Goal: Information Seeking & Learning: Learn about a topic

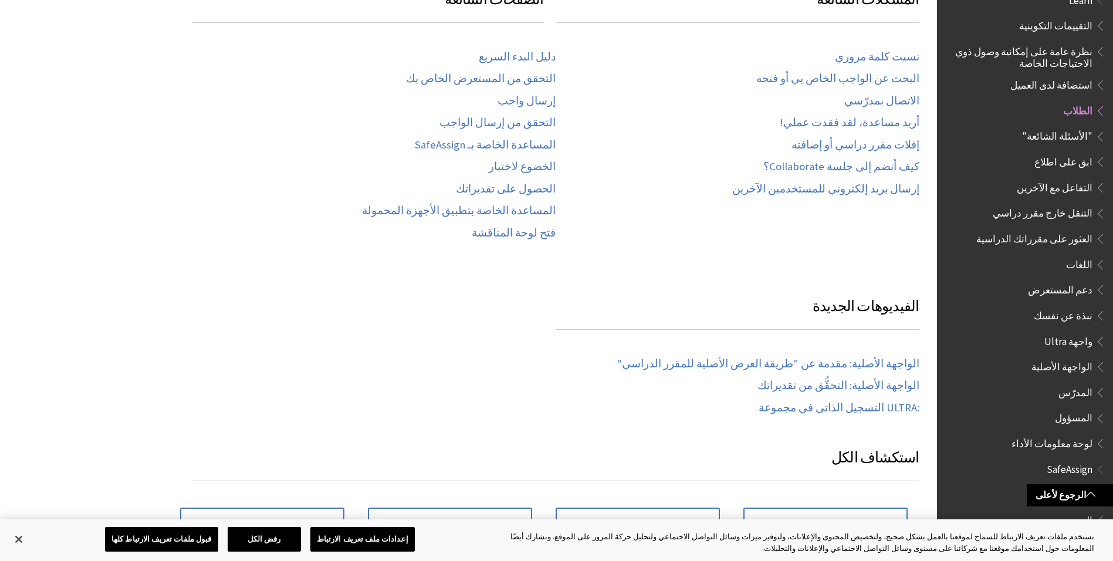
scroll to position [822, 0]
click at [545, 101] on link "إرسال واجب" at bounding box center [527, 100] width 58 height 13
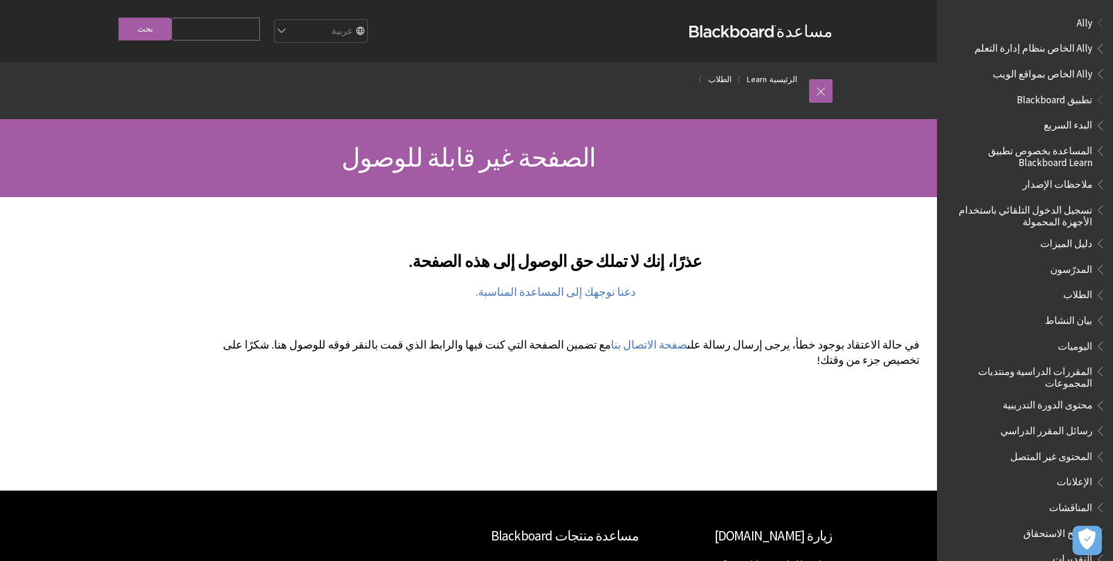
scroll to position [293, 0]
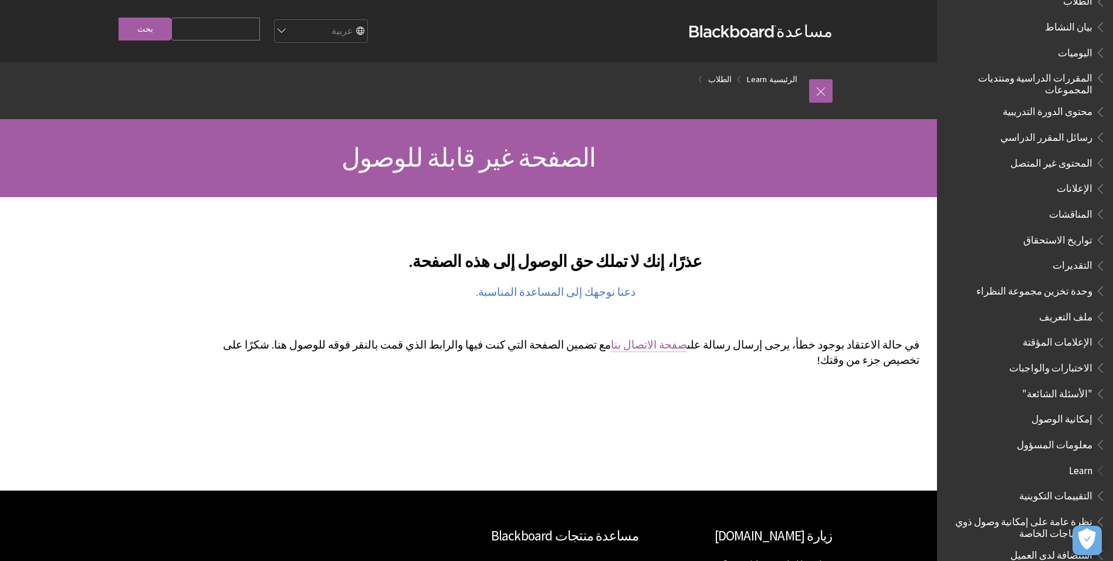
click at [687, 343] on link "صفحة الاتصال بنا" at bounding box center [649, 345] width 76 height 14
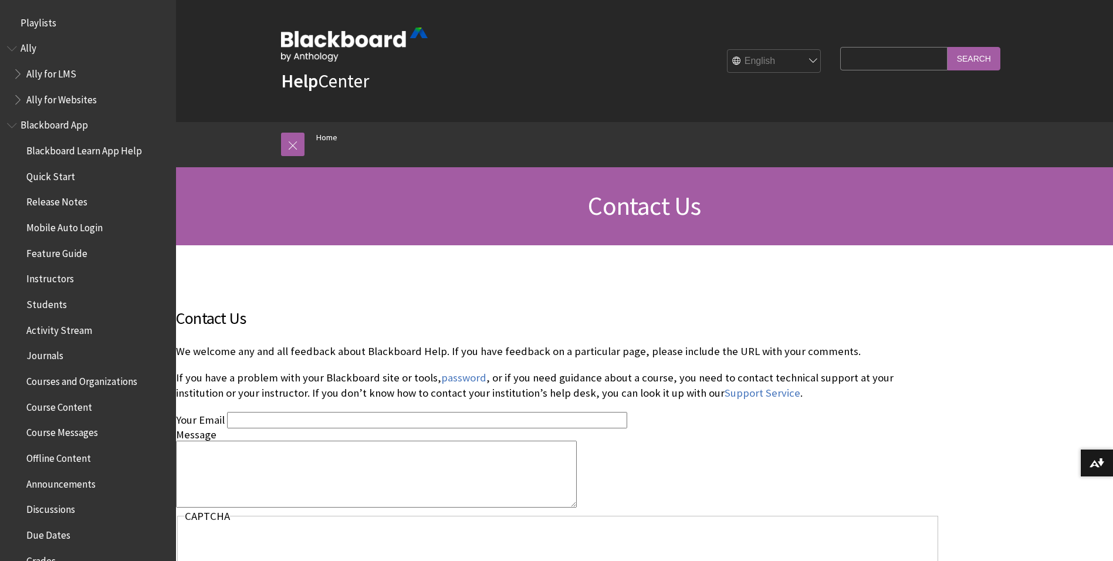
click at [812, 60] on select "English عربية Català Cymraeg Deutsch Español Suomi Français עברית Italiano 日本語 …" at bounding box center [775, 61] width 94 height 23
select select "/ar-sa/Contact_Us"
click at [729, 50] on select "English عربية Català Cymraeg Deutsch Español Suomi Français עברית Italiano 日本語 …" at bounding box center [775, 61] width 94 height 23
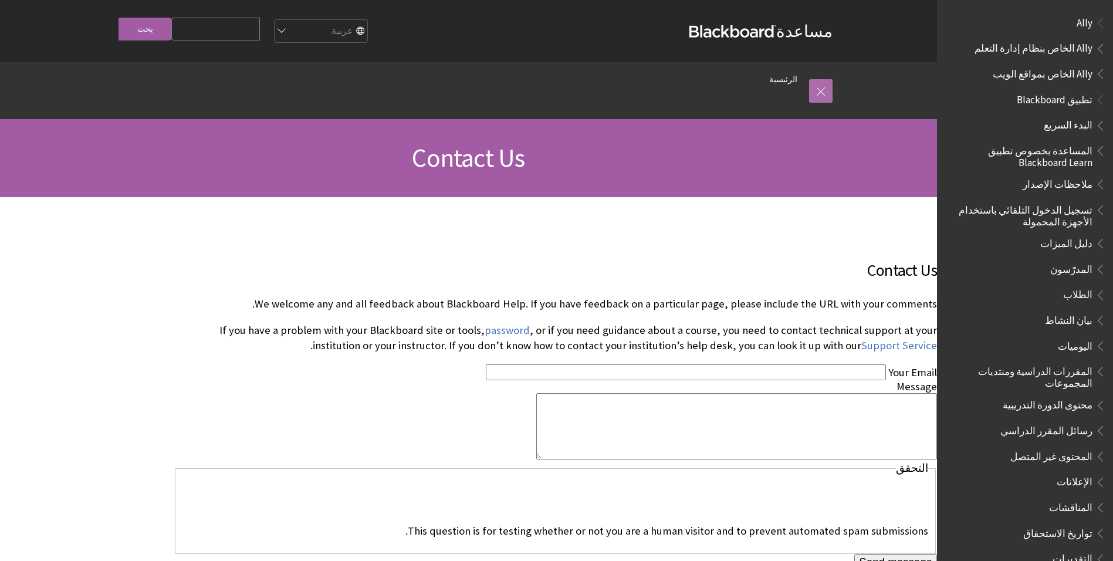
click at [826, 89] on link at bounding box center [820, 90] width 23 height 23
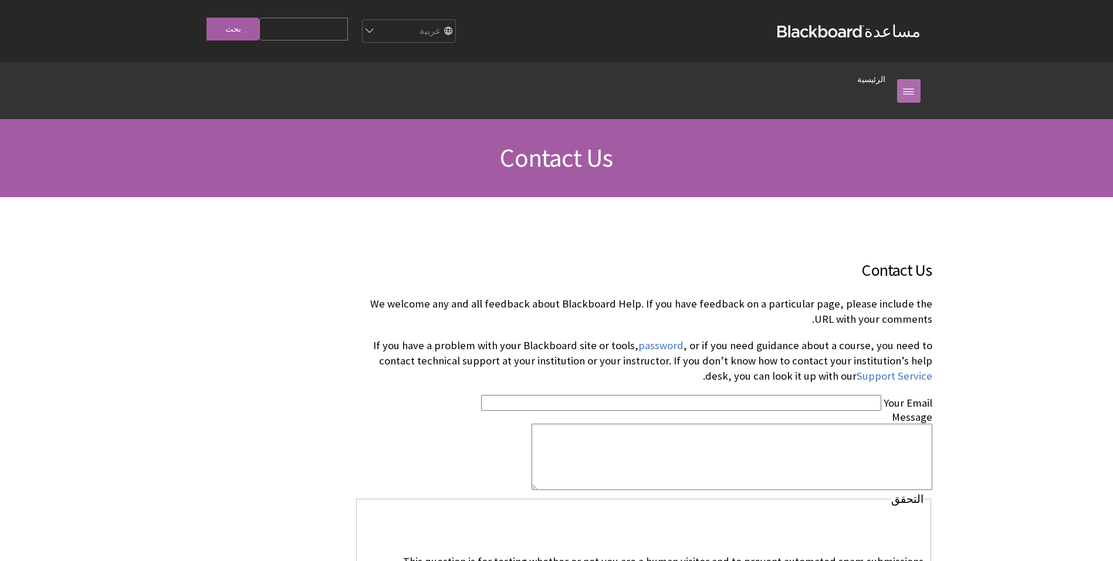
click at [902, 92] on link at bounding box center [908, 90] width 23 height 23
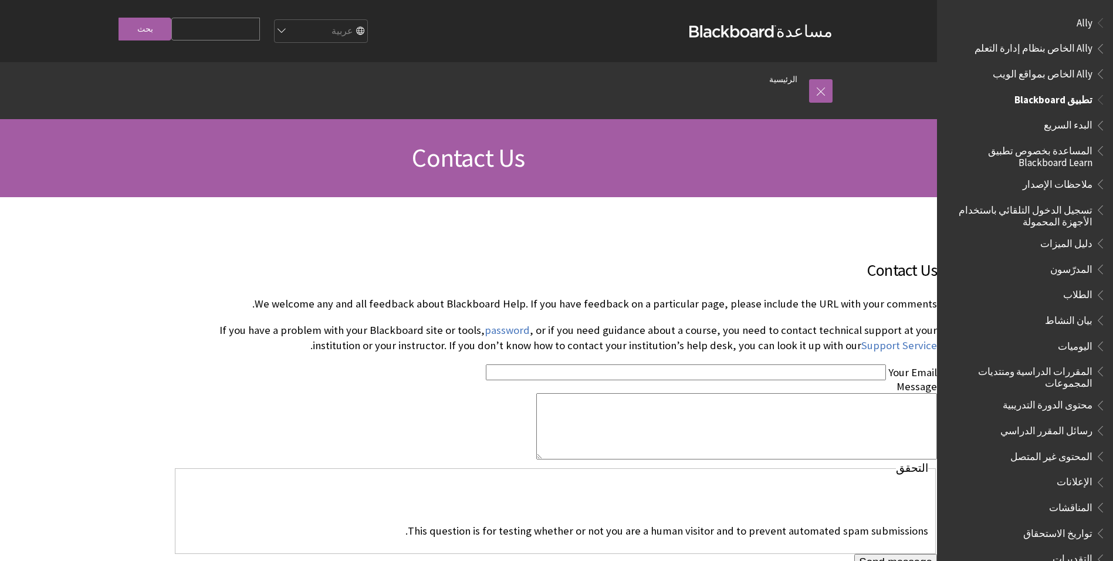
click at [1082, 292] on span "الطلاب" at bounding box center [1077, 293] width 29 height 16
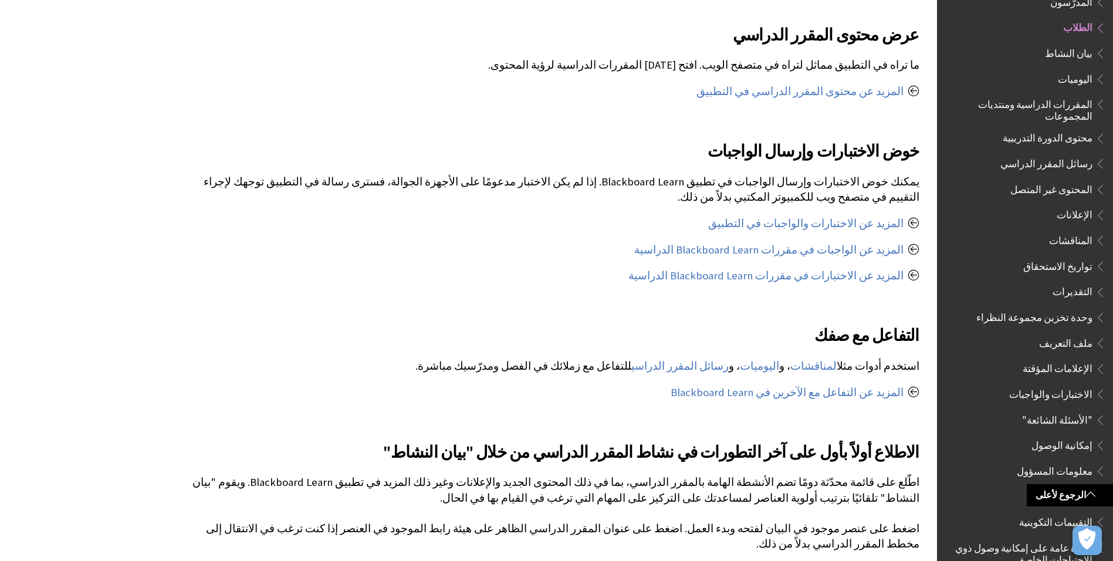
scroll to position [587, 0]
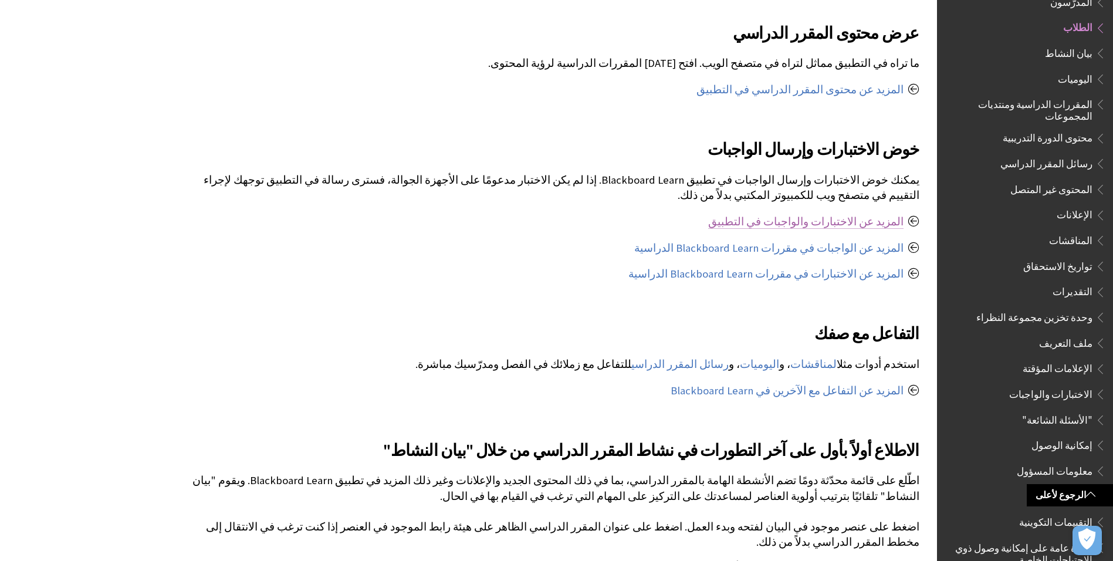
click at [826, 218] on link "المزيد عن الاختبارات والواجبات في التطبيق" at bounding box center [805, 222] width 195 height 14
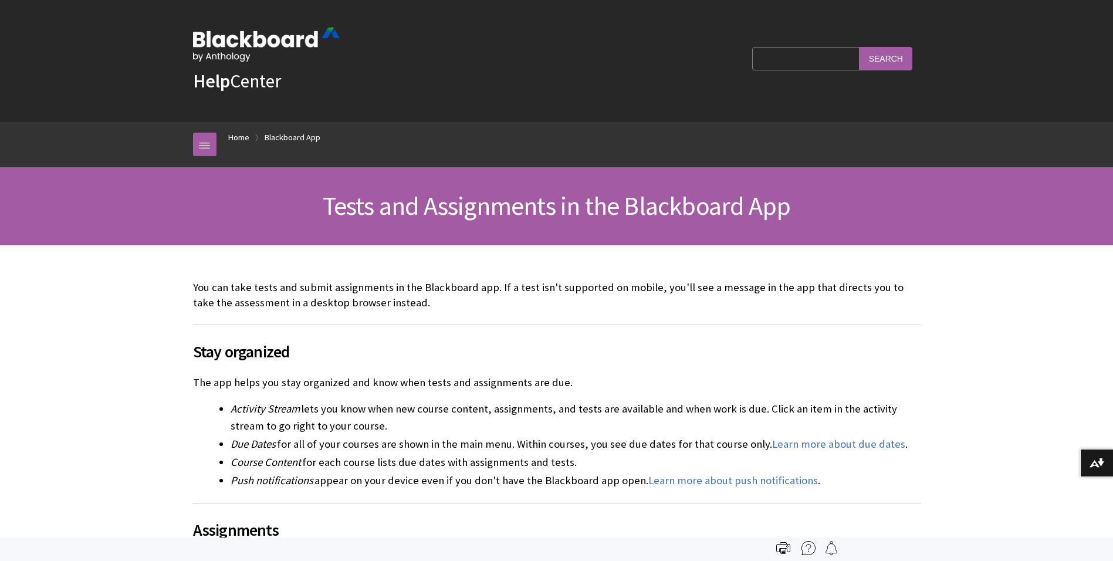
scroll to position [636, 0]
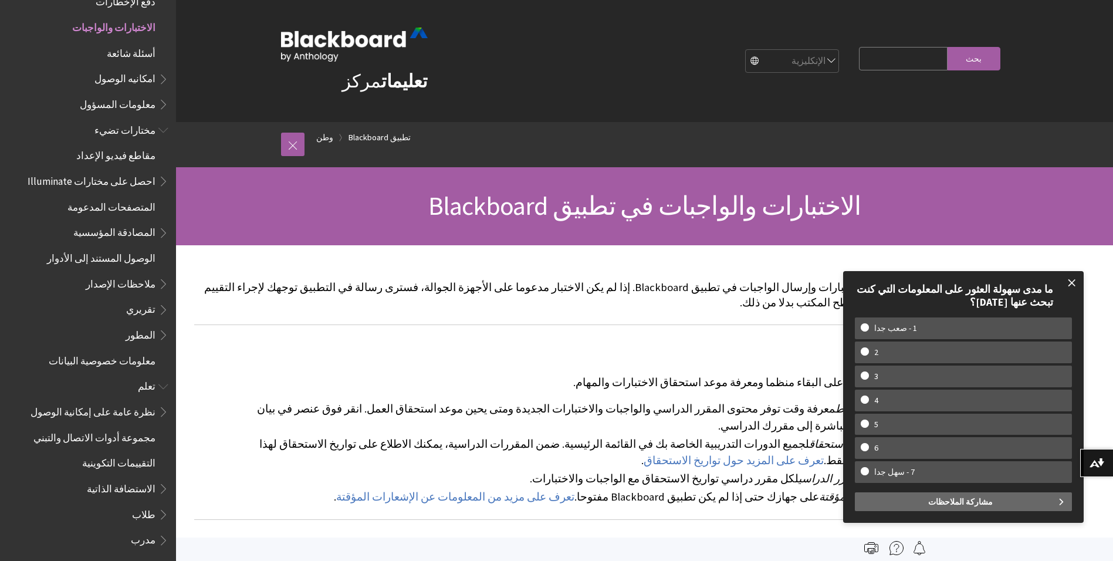
click at [1074, 278] on span at bounding box center [1072, 283] width 25 height 25
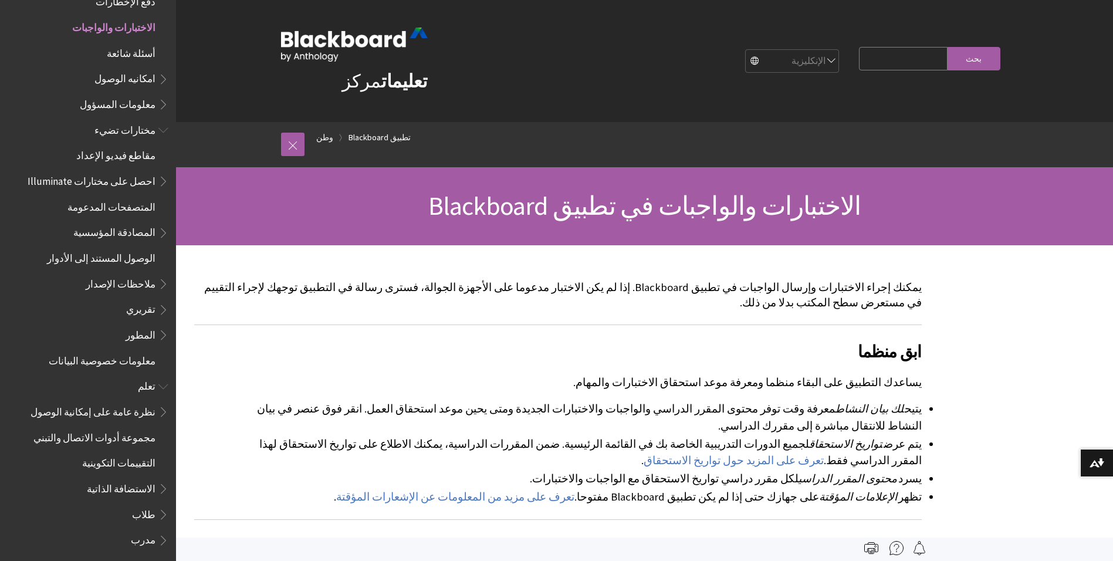
click at [816, 61] on select "الإنكليزية عربية كاتالا سيمريج الماني إسبانيول سومي فرانسيه עברית إيطاليانو 日本語…" at bounding box center [793, 61] width 94 height 23
select select "/ar-sa/Blackboard_App/Tests_and_Assignments"
click at [748, 50] on select "الإنكليزية عربية كاتالا سيمريج الماني إسبانيول سومي فرانسيه עברית إيطاليانو 日本語…" at bounding box center [793, 61] width 94 height 23
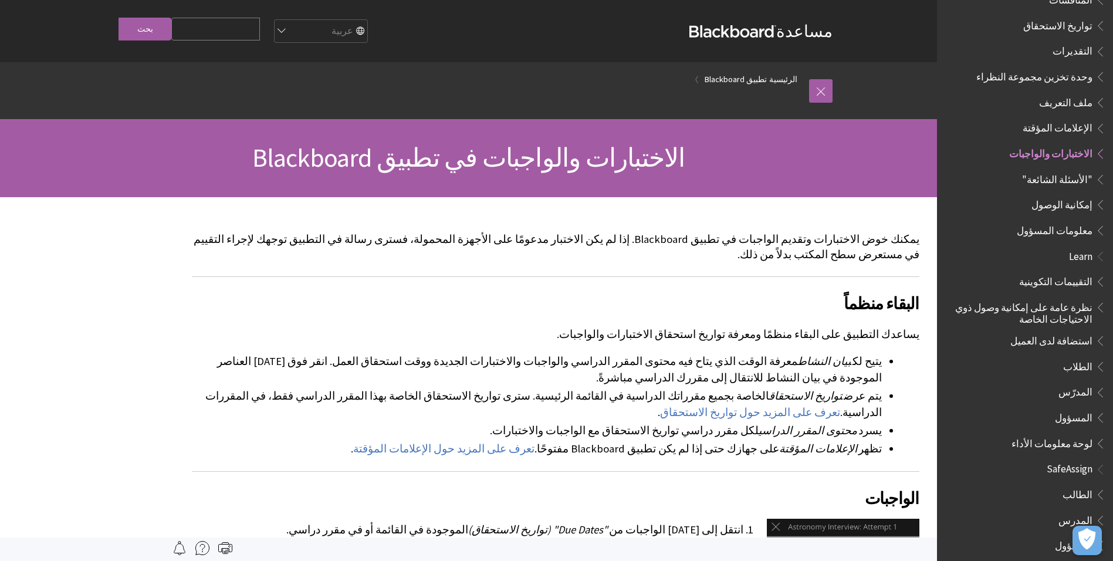
click at [211, 32] on input "Search Query" at bounding box center [215, 29] width 89 height 23
click at [148, 28] on input "بحث" at bounding box center [145, 29] width 53 height 23
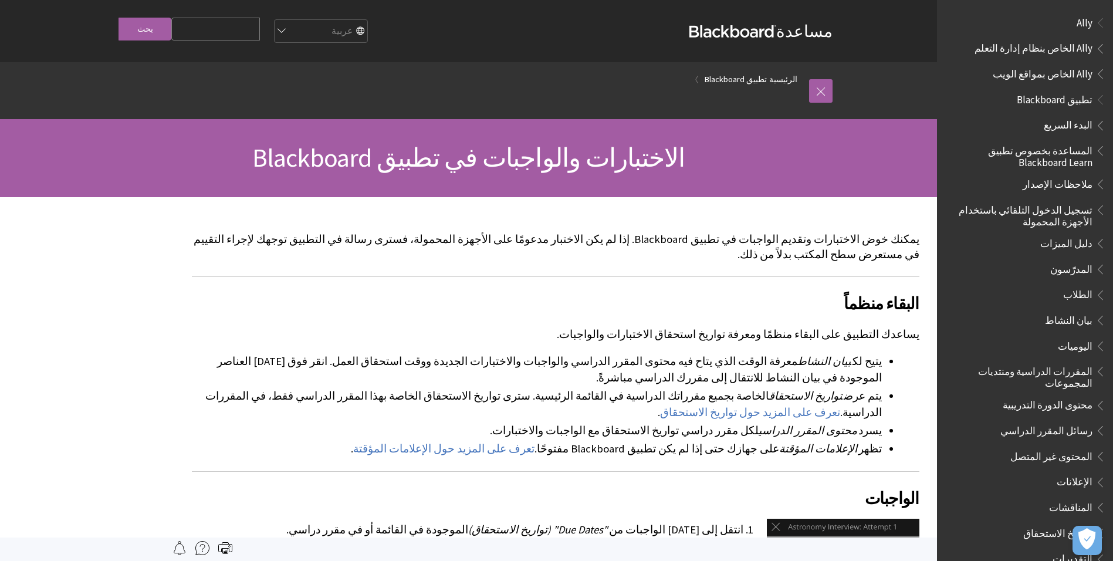
scroll to position [508, 0]
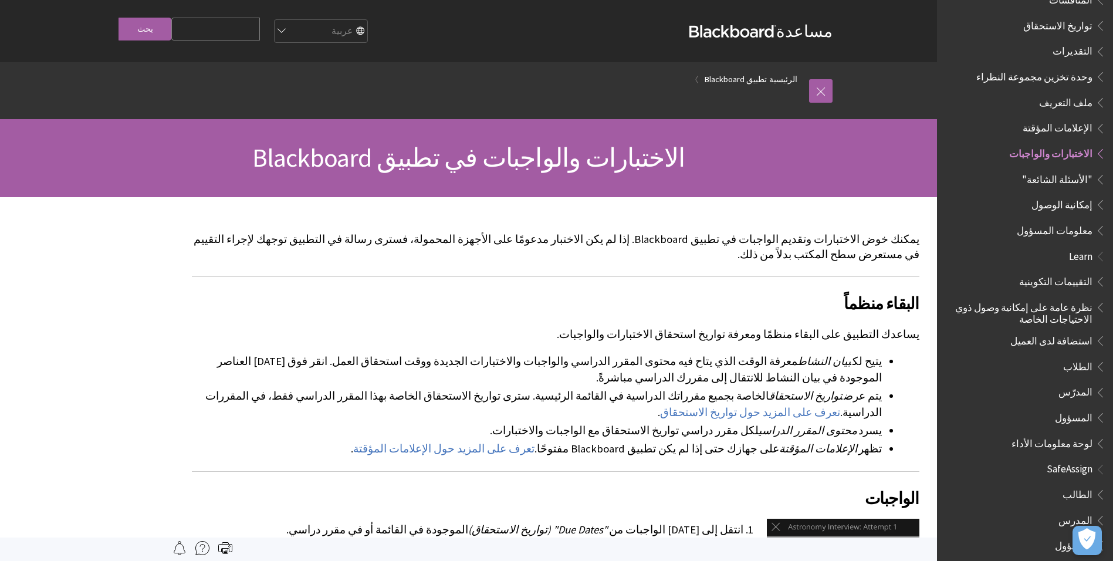
click at [1074, 170] on span ""الأسئلة الشائعة"" at bounding box center [1057, 178] width 70 height 16
